Goal: Use online tool/utility: Utilize a website feature to perform a specific function

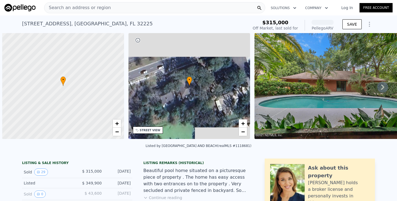
scroll to position [0, 2]
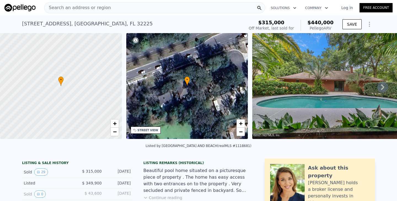
click at [380, 84] on icon at bounding box center [382, 87] width 11 height 11
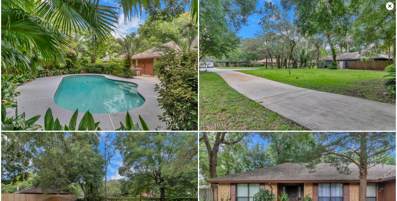
scroll to position [132, 0]
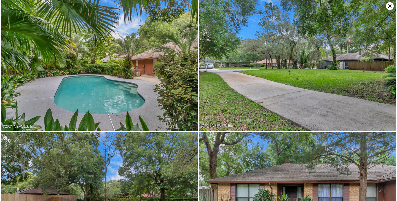
click at [389, 9] on icon at bounding box center [390, 6] width 8 height 8
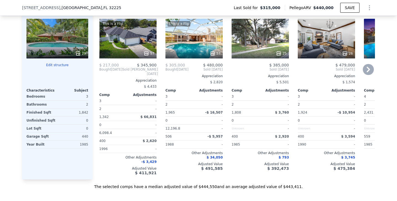
scroll to position [657, 0]
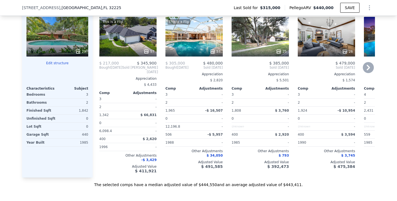
click at [366, 62] on icon at bounding box center [368, 67] width 11 height 11
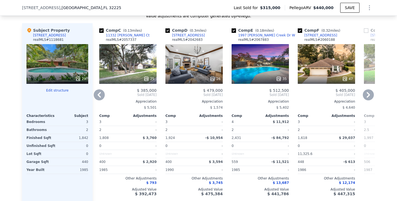
scroll to position [618, 0]
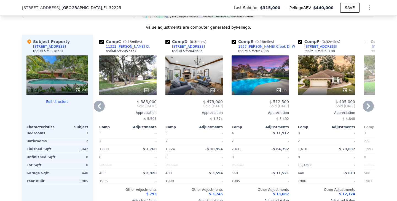
click at [370, 101] on icon at bounding box center [368, 106] width 11 height 11
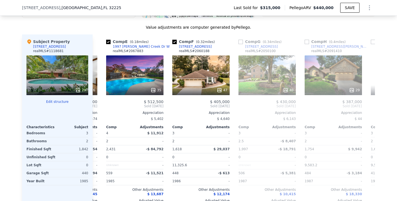
scroll to position [0, 265]
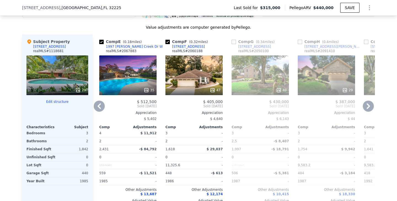
click at [370, 101] on icon at bounding box center [368, 106] width 11 height 11
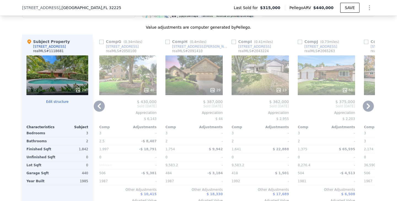
click at [370, 103] on icon at bounding box center [368, 106] width 3 height 6
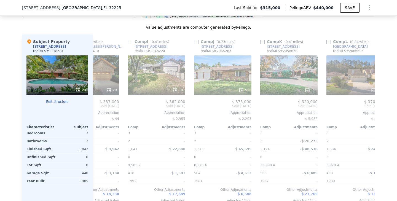
scroll to position [0, 525]
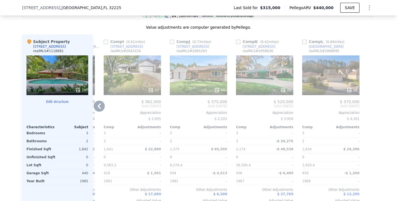
click at [98, 103] on icon at bounding box center [99, 106] width 11 height 11
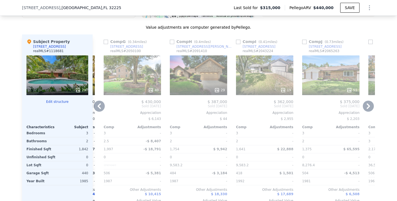
click at [99, 103] on icon at bounding box center [99, 106] width 3 height 6
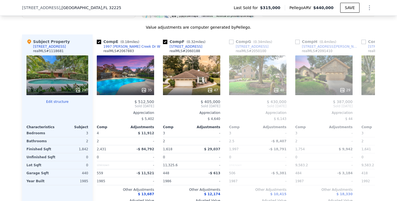
scroll to position [0, 260]
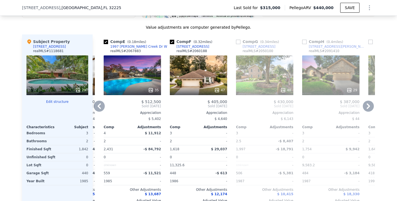
click at [100, 101] on icon at bounding box center [99, 106] width 11 height 11
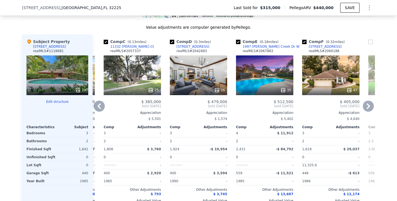
click at [100, 101] on icon at bounding box center [99, 106] width 11 height 11
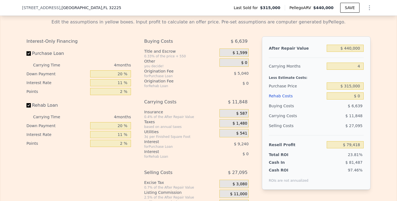
scroll to position [894, 0]
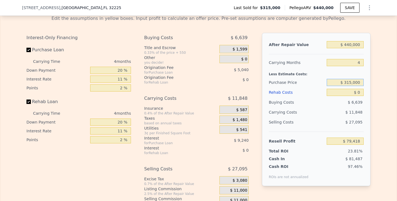
click at [353, 79] on input "$ 315,000" at bounding box center [345, 82] width 37 height 7
type input "$ 360,000"
click at [380, 65] on div "Edit the assumptions in yellow boxes. Input profit to calculate an offer price.…" at bounding box center [198, 113] width 397 height 205
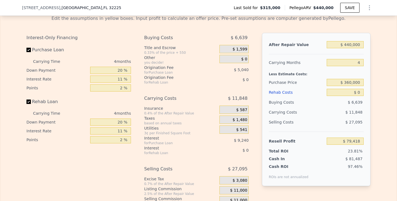
type input "$ 32,228"
click at [356, 41] on input "$ 440,000" at bounding box center [345, 44] width 37 height 7
type input "$ 4"
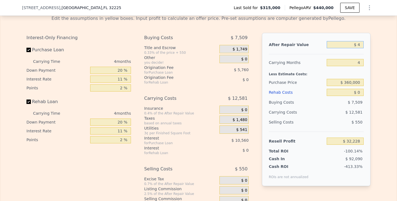
type input "-$ 380,636"
type input "$ 44"
type input "-$ 380,598"
type input "$ 440"
type input "-$ 380,227"
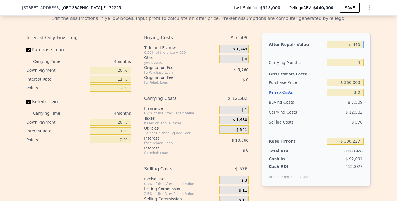
type input "$ 4,400"
type input "-$ 376,512"
type input "$ 44,000"
type input "-$ 339,354"
type input "$ 440,000"
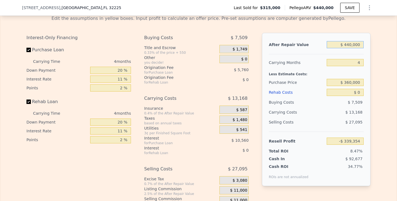
type input "$ 32,228"
click at [397, 73] on div "Edit the assumptions in yellow boxes. Input profit to calculate an offer price.…" at bounding box center [198, 113] width 397 height 205
click at [380, 87] on div "Edit the assumptions in yellow boxes. Input profit to calculate an offer price.…" at bounding box center [198, 113] width 397 height 205
click at [378, 108] on div "Edit the assumptions in yellow boxes. Input profit to calculate an offer price.…" at bounding box center [198, 113] width 397 height 205
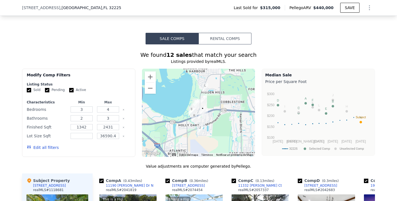
scroll to position [477, 0]
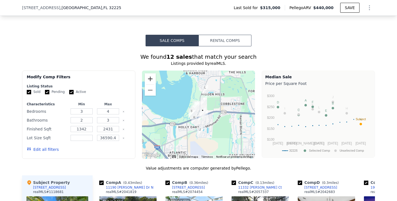
click at [150, 73] on button "Ampliar" at bounding box center [150, 78] width 11 height 11
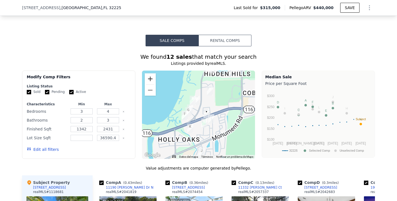
click at [150, 73] on button "Ampliar" at bounding box center [150, 78] width 11 height 11
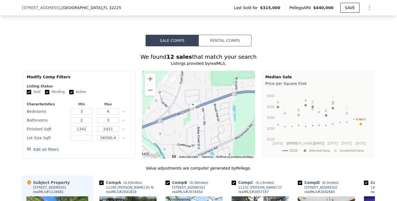
drag, startPoint x: 214, startPoint y: 130, endPoint x: 190, endPoint y: 119, distance: 26.4
click at [190, 119] on div at bounding box center [198, 115] width 113 height 88
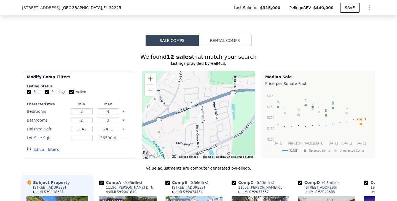
click at [148, 73] on button "Ampliar" at bounding box center [150, 78] width 11 height 11
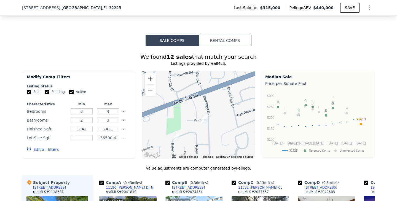
click at [148, 73] on button "Ampliar" at bounding box center [150, 78] width 11 height 11
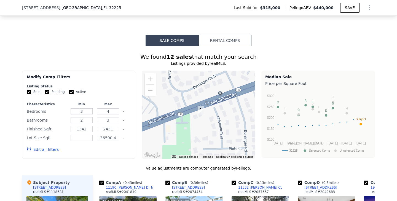
drag, startPoint x: 179, startPoint y: 94, endPoint x: 209, endPoint y: 118, distance: 38.0
click at [209, 118] on div at bounding box center [198, 115] width 113 height 88
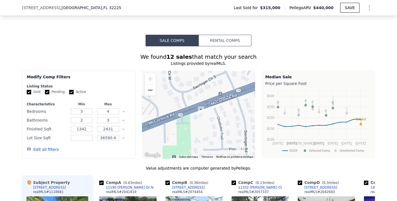
click at [150, 85] on button "Reducir" at bounding box center [150, 90] width 11 height 11
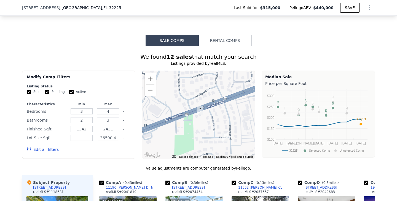
click at [150, 85] on button "Reducir" at bounding box center [150, 90] width 11 height 11
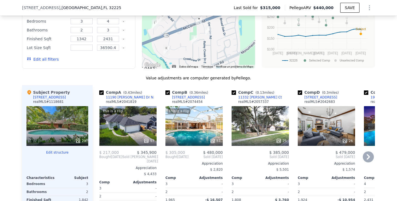
scroll to position [569, 0]
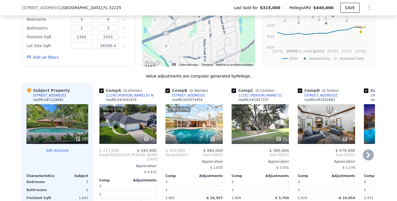
click at [367, 152] on icon at bounding box center [368, 155] width 3 height 6
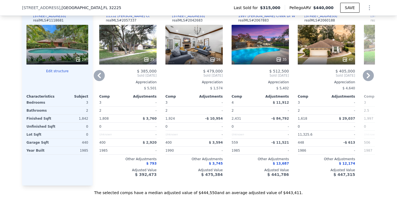
scroll to position [649, 0]
